Goal: Information Seeking & Learning: Learn about a topic

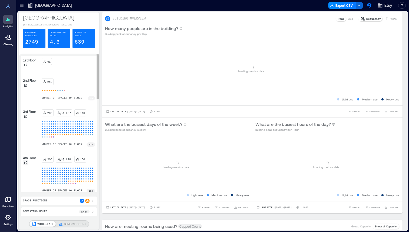
click at [24, 164] on icon at bounding box center [25, 162] width 3 height 3
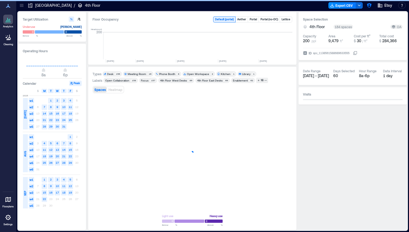
scroll to position [0, 863]
click at [264, 49] on rect at bounding box center [264, 45] width 9 height 27
click at [245, 50] on rect at bounding box center [245, 45] width 9 height 27
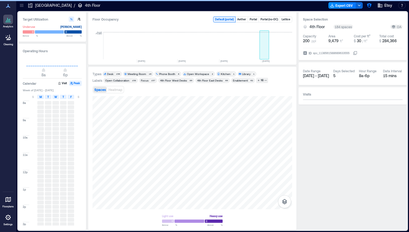
click at [116, 74] on div "156" at bounding box center [118, 73] width 6 height 3
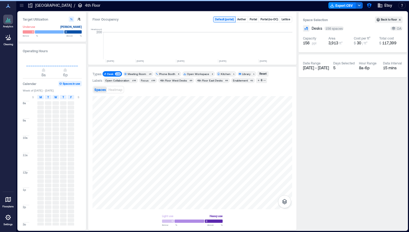
scroll to position [0, 863]
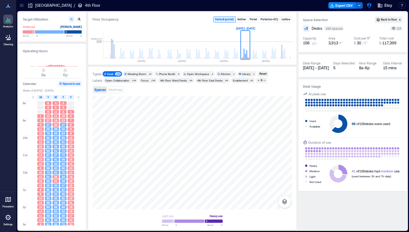
click at [214, 87] on div "Types Desk 156 Meeting Room 16 Phone Booth 8 Open Workspace 2 Kitchen 1 Library…" at bounding box center [193, 148] width 200 height 154
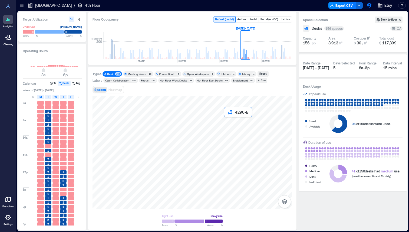
click at [233, 127] on div at bounding box center [193, 152] width 200 height 113
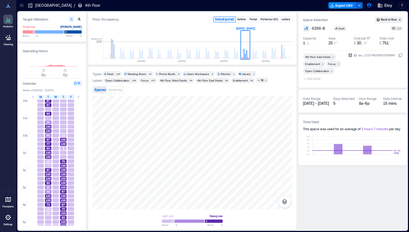
scroll to position [48, 0]
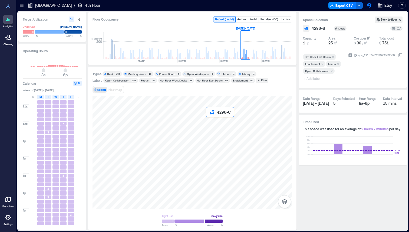
click at [218, 124] on div at bounding box center [193, 152] width 200 height 113
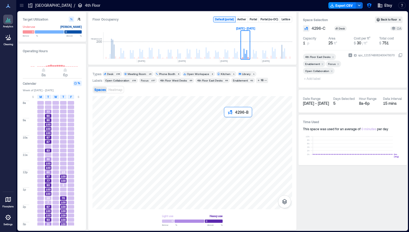
click at [235, 127] on div at bounding box center [193, 152] width 200 height 113
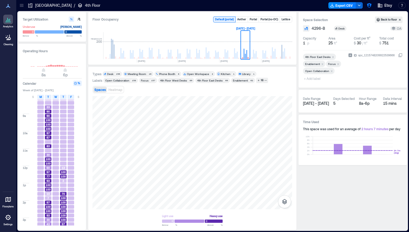
click at [246, 90] on div "Spaces Heatmap" at bounding box center [193, 89] width 200 height 11
click at [371, 6] on icon "button" at bounding box center [369, 5] width 5 height 5
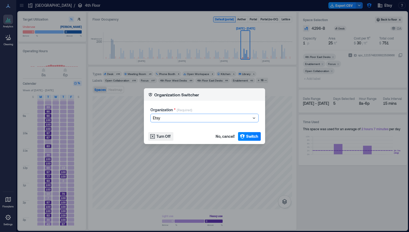
click at [219, 115] on div at bounding box center [202, 118] width 98 height 6
type input "******"
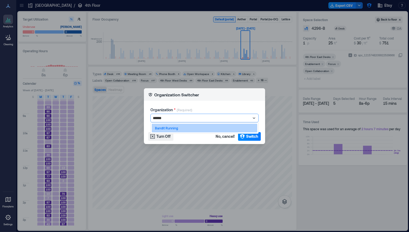
click at [198, 129] on div "Bandit Running" at bounding box center [205, 128] width 106 height 9
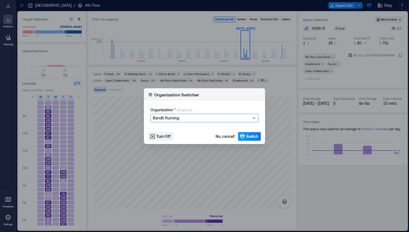
click at [248, 135] on span "Switch" at bounding box center [252, 136] width 12 height 5
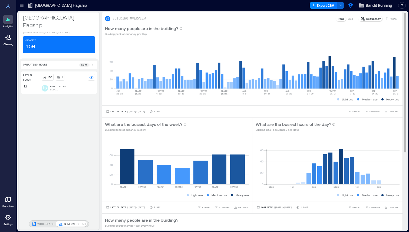
click at [394, 21] on div "Visits" at bounding box center [391, 18] width 16 height 5
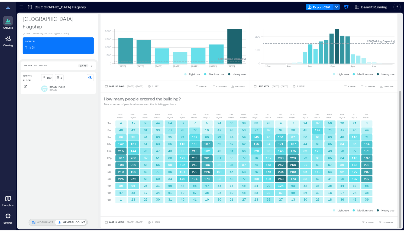
scroll to position [1, 0]
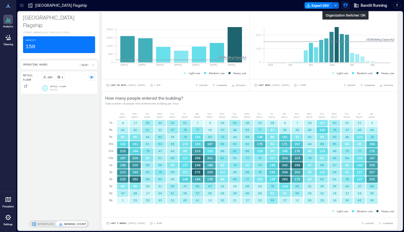
click at [345, 4] on icon "button" at bounding box center [345, 5] width 5 height 5
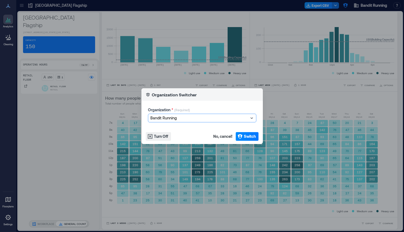
click at [177, 119] on div at bounding box center [199, 118] width 98 height 6
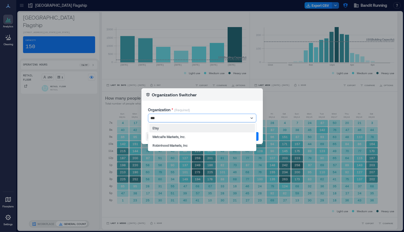
type input "****"
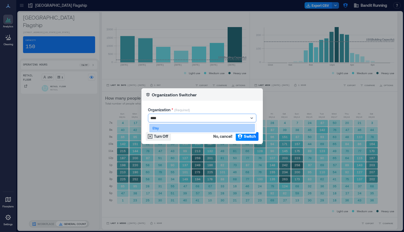
click at [174, 126] on div "Etsy" at bounding box center [202, 128] width 106 height 9
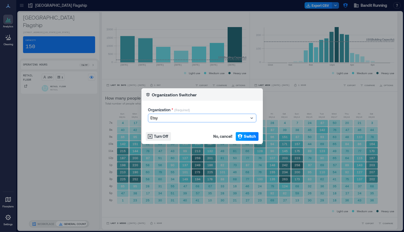
click at [248, 137] on span "Switch" at bounding box center [250, 136] width 12 height 5
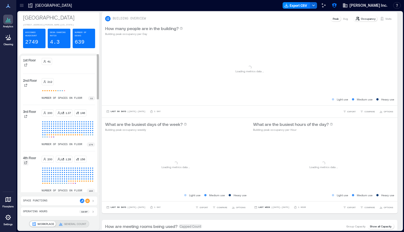
click at [24, 164] on icon at bounding box center [25, 162] width 3 height 3
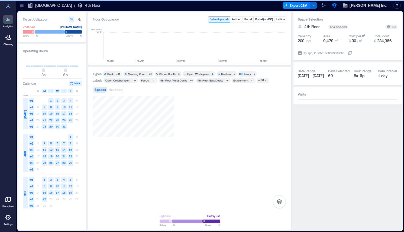
scroll to position [0, 869]
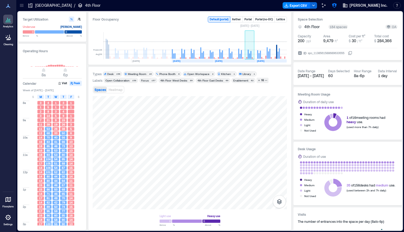
click at [250, 51] on rect at bounding box center [249, 45] width 9 height 27
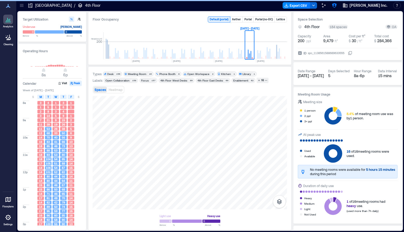
click at [112, 75] on div "Desk" at bounding box center [110, 74] width 6 height 4
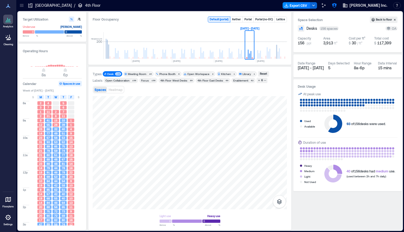
click at [243, 80] on div "Enablement" at bounding box center [240, 80] width 15 height 4
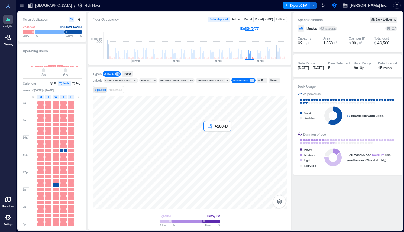
click at [206, 134] on div at bounding box center [190, 152] width 194 height 113
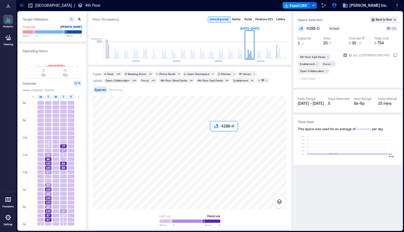
click at [213, 132] on div at bounding box center [190, 152] width 194 height 113
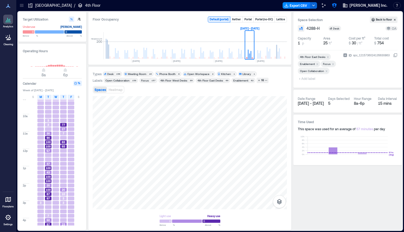
scroll to position [48, 0]
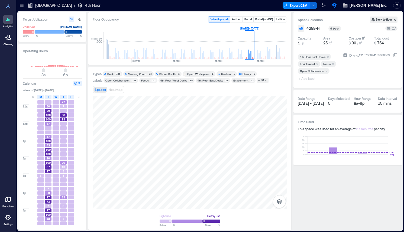
click at [364, 186] on div "Space Selection Back to floor 4288-H Desk OA Capacity 1 p Area 25 ft² Cost per …" at bounding box center [347, 121] width 108 height 218
